Goal: Transaction & Acquisition: Register for event/course

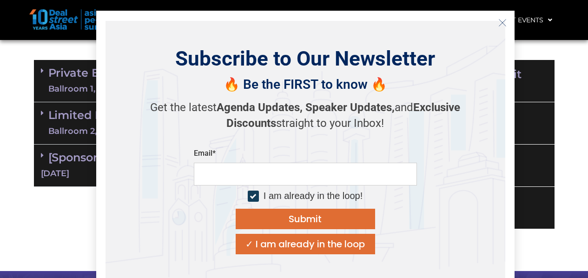
scroll to position [8172, 0]
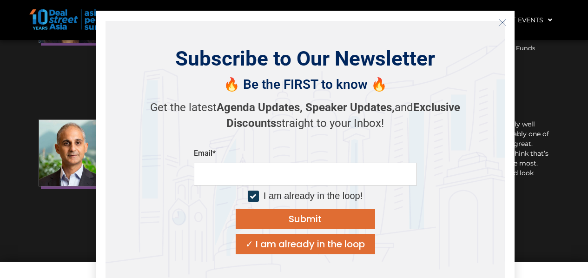
click at [508, 20] on button "Close" at bounding box center [502, 22] width 15 height 15
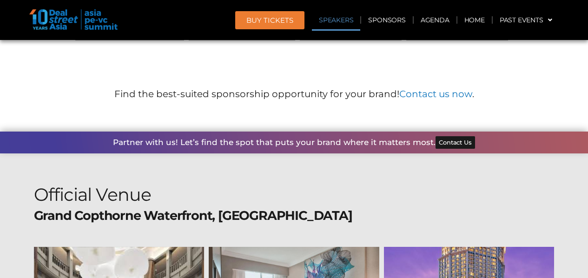
scroll to position [6776, 0]
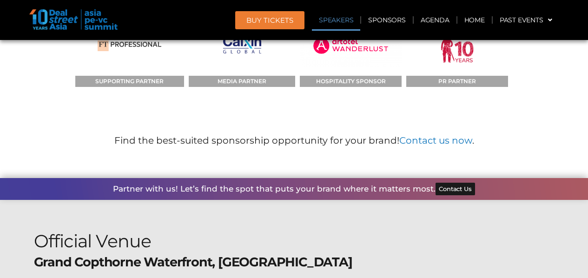
click at [326, 19] on link "Speakers" at bounding box center [336, 19] width 48 height 21
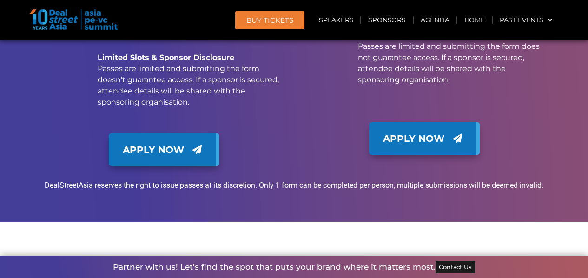
scroll to position [6455, 0]
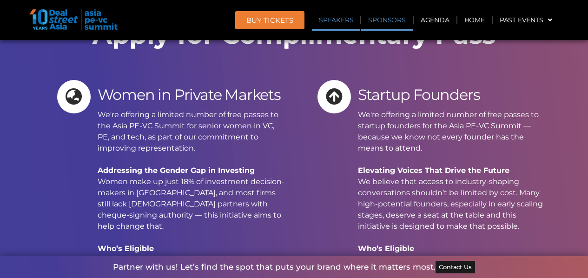
click at [343, 23] on link "Speakers" at bounding box center [336, 19] width 48 height 21
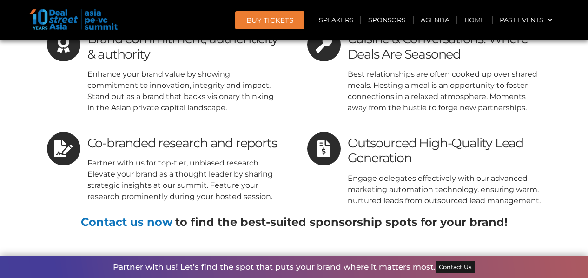
scroll to position [6438, 0]
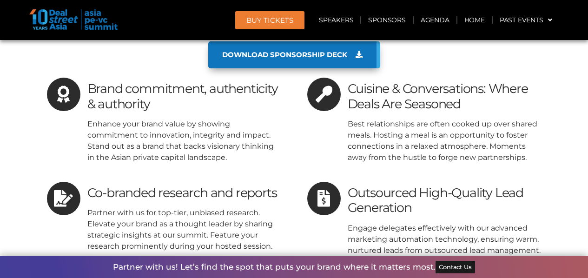
click at [259, 23] on span "BUY Tickets" at bounding box center [270, 20] width 47 height 7
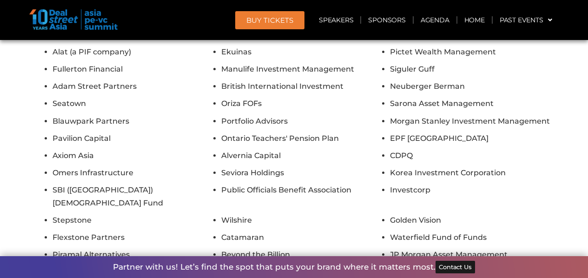
scroll to position [5890, 0]
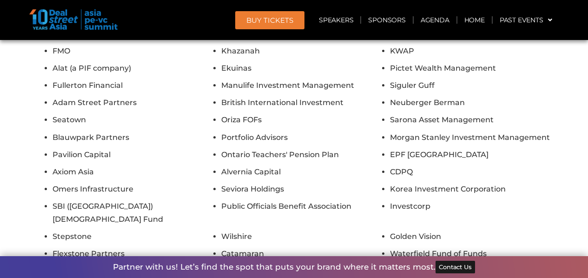
click at [265, 21] on span "BUY Tickets" at bounding box center [270, 20] width 47 height 7
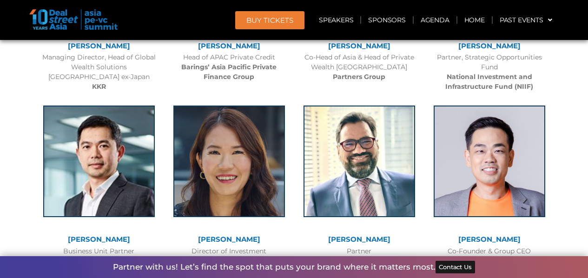
scroll to position [1823, 0]
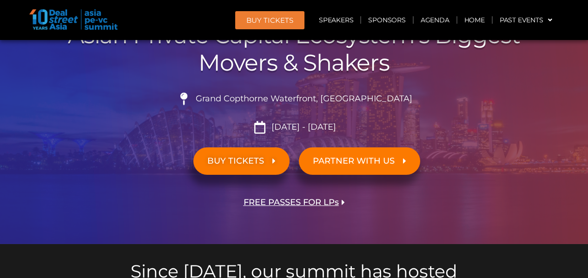
scroll to position [0, 0]
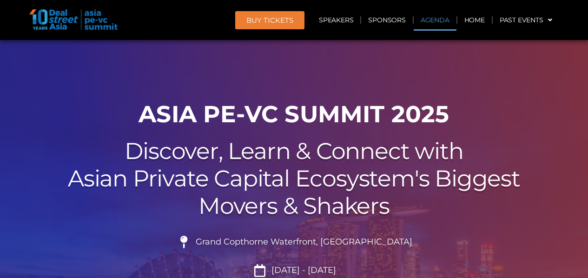
click at [433, 19] on link "Agenda" at bounding box center [435, 19] width 43 height 21
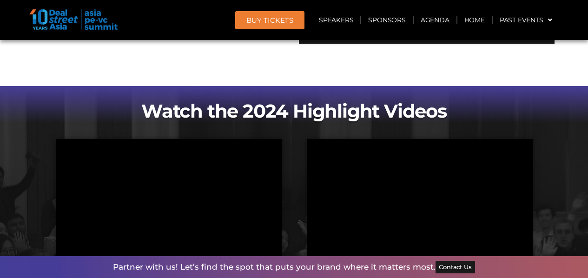
scroll to position [799, 0]
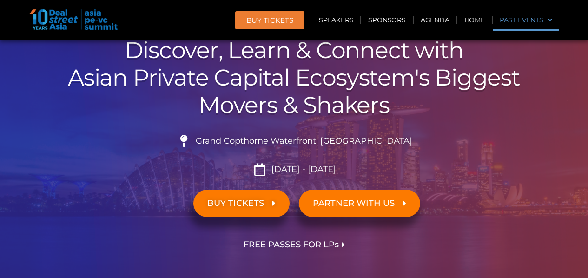
click at [510, 24] on link "Past Events" at bounding box center [526, 19] width 67 height 21
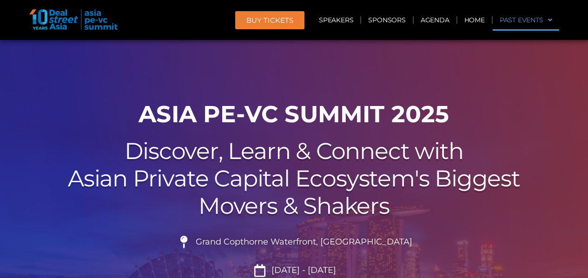
click at [510, 24] on link "Past Events" at bounding box center [526, 19] width 67 height 21
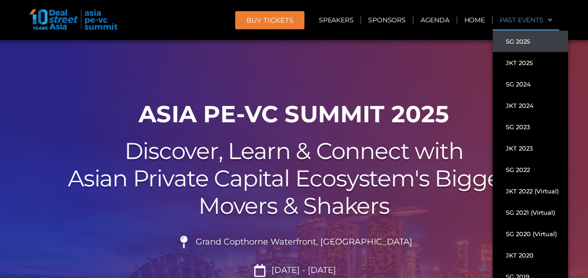
click at [538, 20] on link "Past Events" at bounding box center [526, 19] width 67 height 21
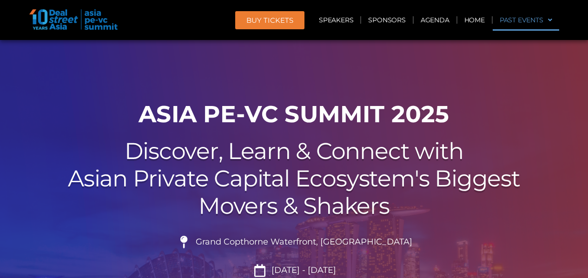
click at [533, 20] on link "Past Events" at bounding box center [526, 19] width 67 height 21
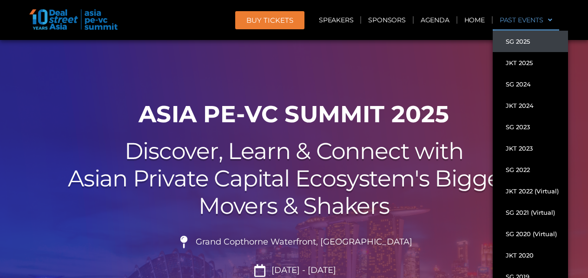
click at [262, 20] on span "BUY Tickets" at bounding box center [270, 20] width 47 height 7
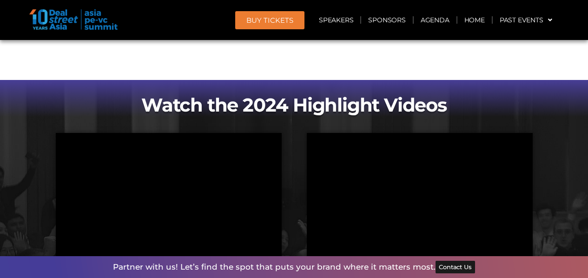
scroll to position [651, 0]
